Goal: Task Accomplishment & Management: Manage account settings

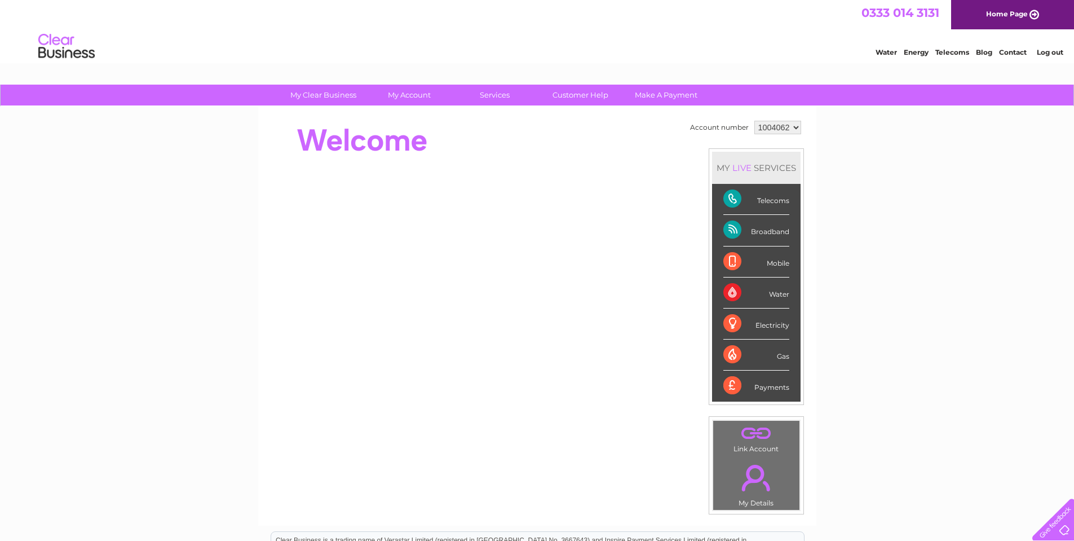
click at [1050, 53] on link "Log out" at bounding box center [1050, 52] width 26 height 8
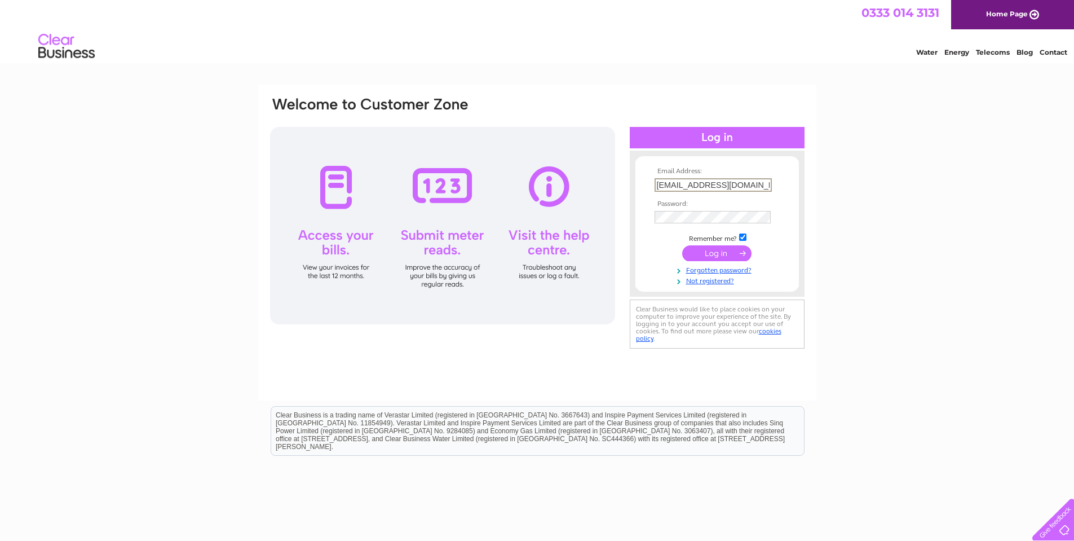
click at [749, 186] on input "info@lasermarked.com" at bounding box center [713, 185] width 117 height 14
type input "l.calvert@macsa.com"
click at [714, 253] on input "submit" at bounding box center [716, 252] width 69 height 16
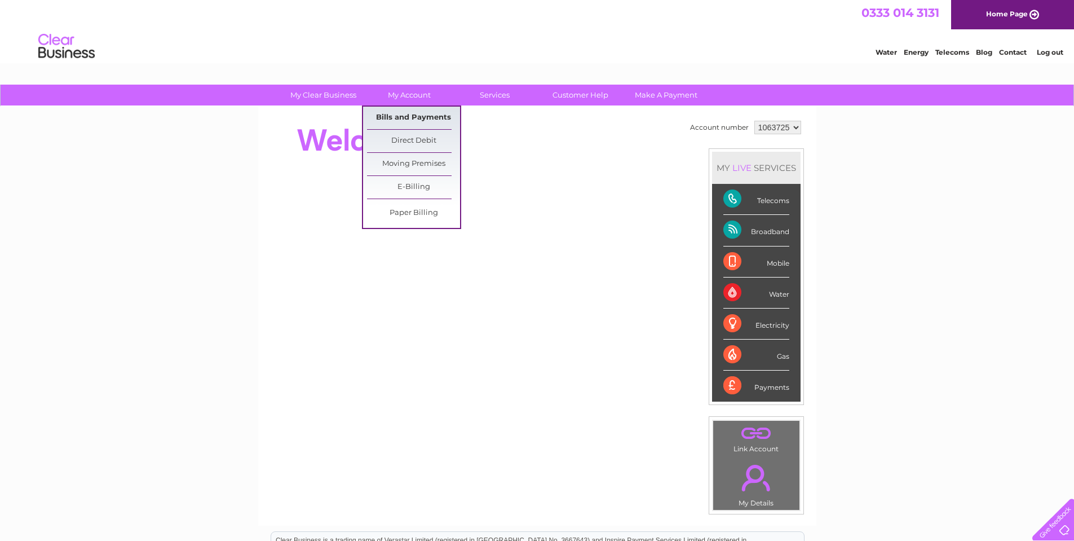
click at [428, 117] on link "Bills and Payments" at bounding box center [413, 118] width 93 height 23
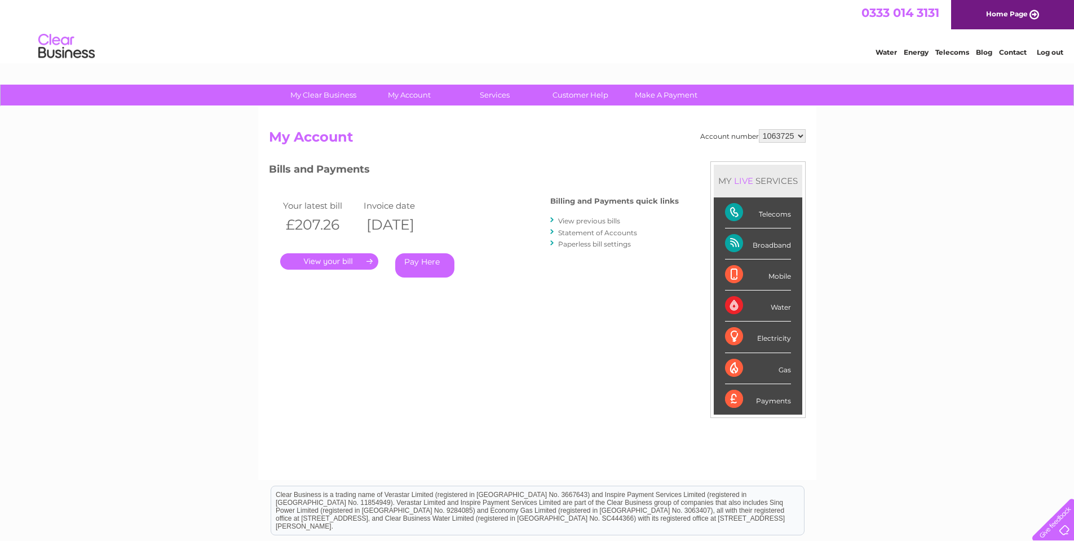
click at [354, 260] on link "." at bounding box center [329, 261] width 98 height 16
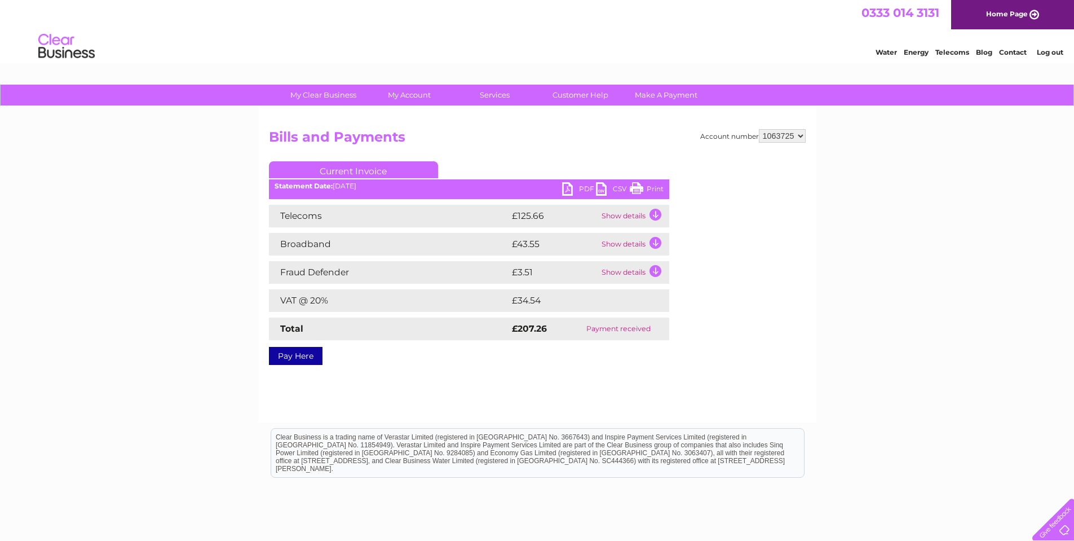
click at [584, 183] on link "PDF" at bounding box center [579, 190] width 34 height 16
